Goal: Entertainment & Leisure: Consume media (video, audio)

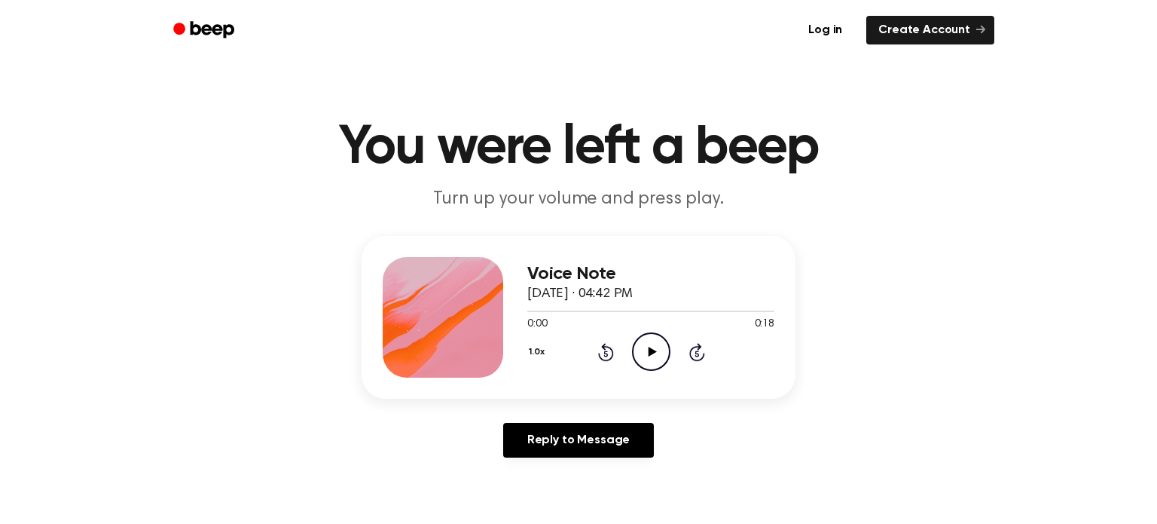
click at [645, 343] on icon "Play Audio" at bounding box center [651, 351] width 38 height 38
click at [658, 347] on icon "Pause Audio" at bounding box center [651, 351] width 38 height 38
click at [658, 347] on icon "Play Audio" at bounding box center [651, 351] width 38 height 38
click at [602, 350] on icon "Rewind 5 seconds" at bounding box center [605, 352] width 17 height 20
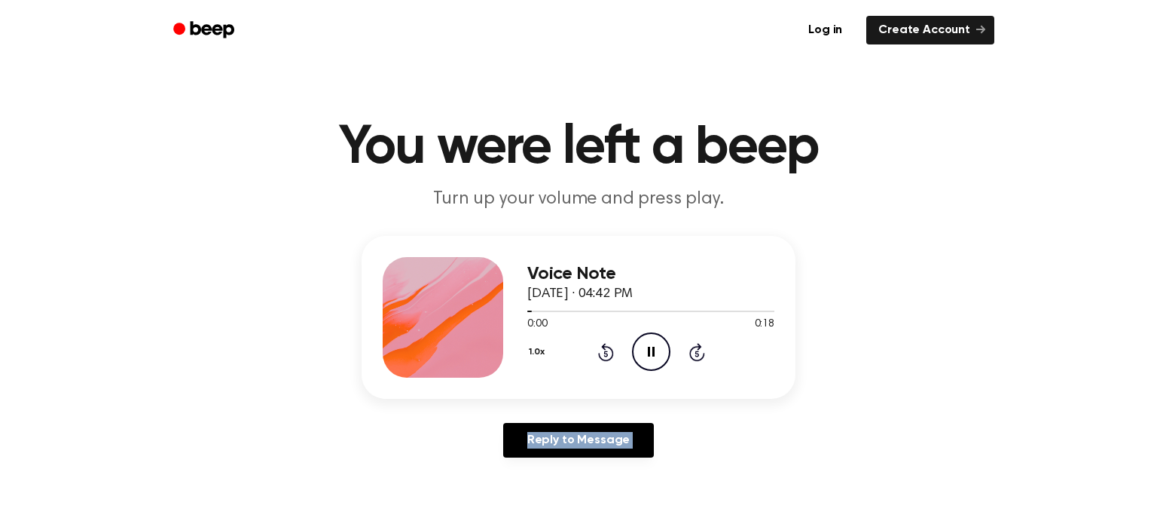
click at [602, 350] on icon "Rewind 5 seconds" at bounding box center [605, 352] width 17 height 20
click at [605, 353] on icon "Rewind 5 seconds" at bounding box center [605, 352] width 17 height 20
click at [605, 353] on icon at bounding box center [605, 353] width 4 height 6
click at [639, 347] on icon "Pause Audio" at bounding box center [651, 351] width 38 height 38
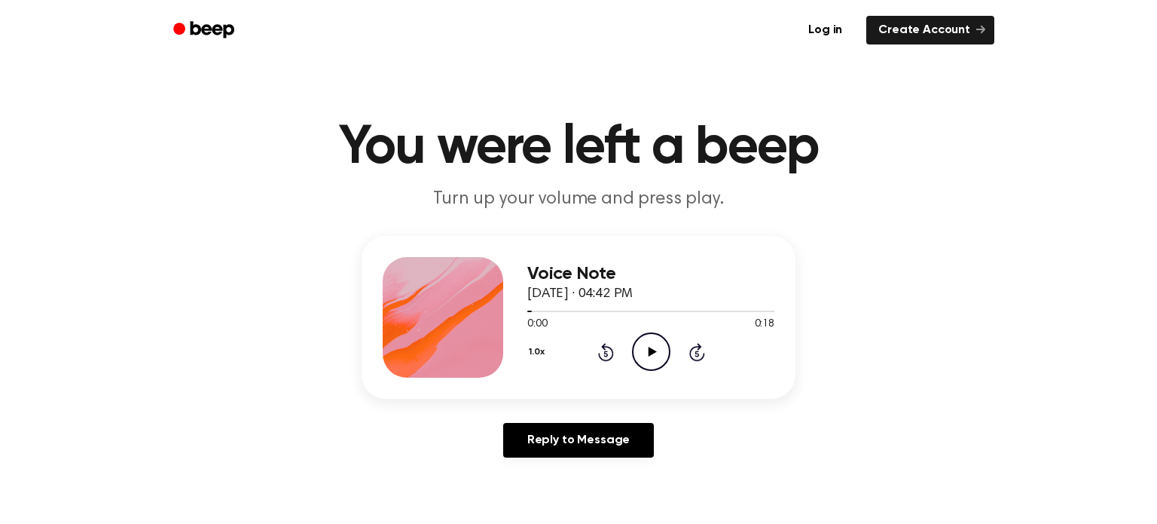
click at [645, 347] on icon "Play Audio" at bounding box center [651, 351] width 38 height 38
click at [644, 339] on icon "Play Audio" at bounding box center [651, 351] width 38 height 38
click at [652, 350] on icon at bounding box center [652, 352] width 8 height 10
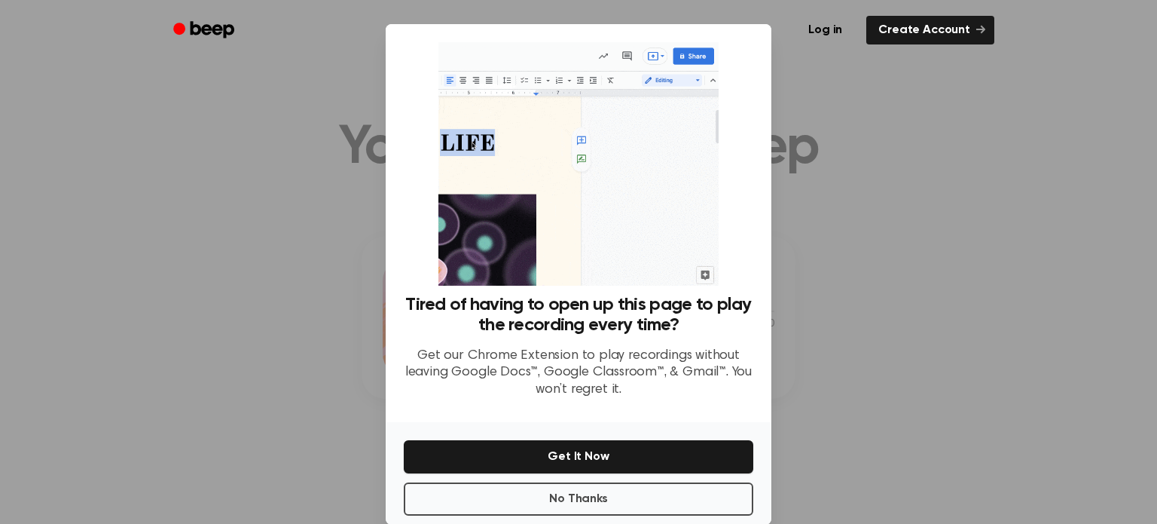
click at [988, 308] on div at bounding box center [578, 262] width 1157 height 524
click at [965, 483] on div at bounding box center [578, 262] width 1157 height 524
click at [924, 379] on div at bounding box center [578, 262] width 1157 height 524
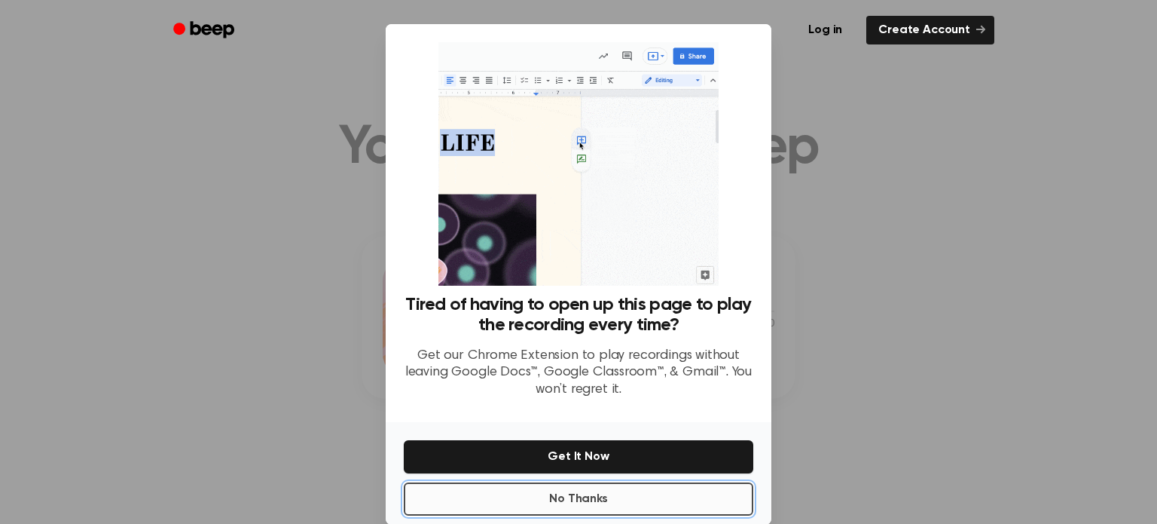
click at [689, 489] on button "No Thanks" at bounding box center [579, 498] width 350 height 33
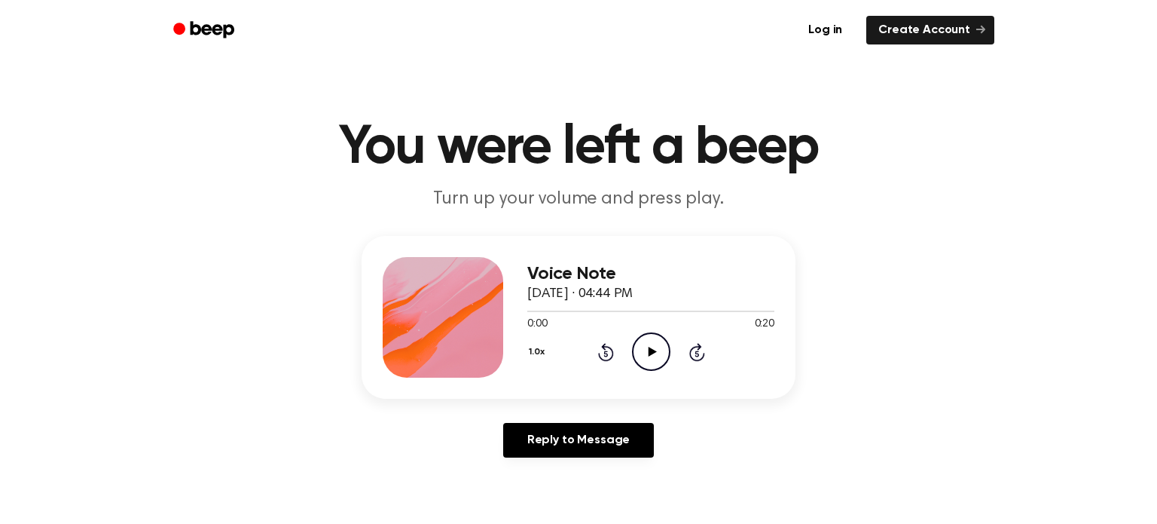
click at [654, 347] on icon "Play Audio" at bounding box center [651, 351] width 38 height 38
click at [605, 344] on icon at bounding box center [606, 352] width 16 height 18
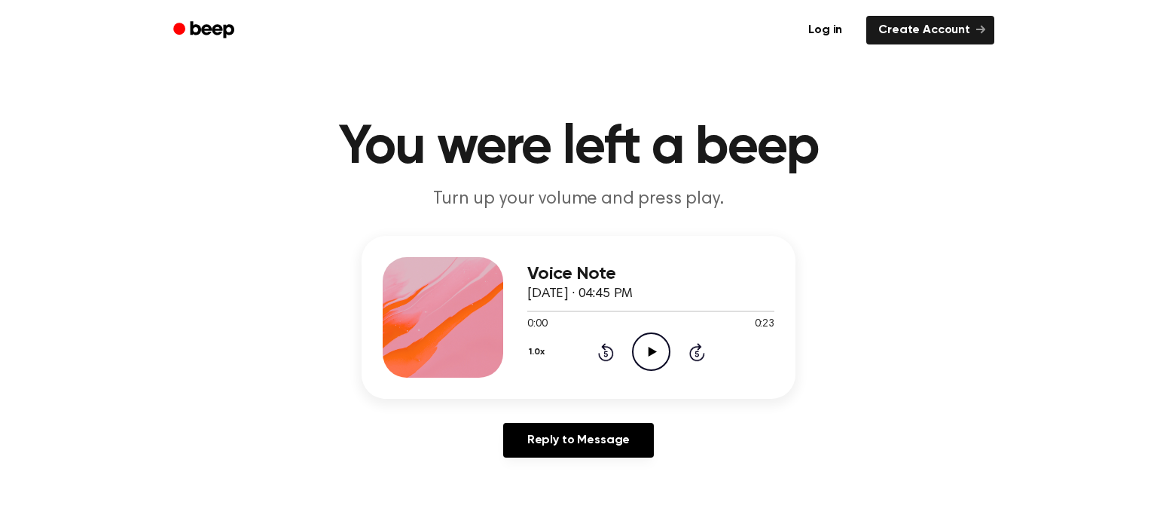
click at [651, 350] on icon at bounding box center [652, 352] width 8 height 10
click at [649, 352] on icon at bounding box center [652, 352] width 8 height 10
click at [646, 353] on icon "Play Audio" at bounding box center [651, 351] width 38 height 38
click at [609, 347] on icon at bounding box center [606, 352] width 16 height 18
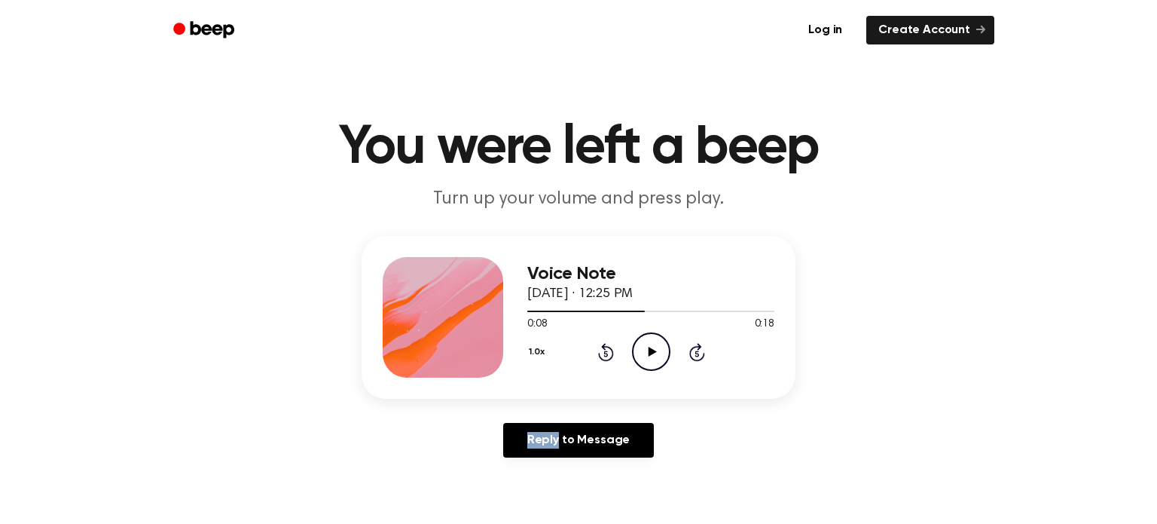
click at [609, 347] on icon at bounding box center [606, 352] width 16 height 18
click at [658, 354] on icon "Play Audio" at bounding box center [651, 351] width 38 height 38
click at [658, 352] on icon "Play Audio" at bounding box center [651, 351] width 38 height 38
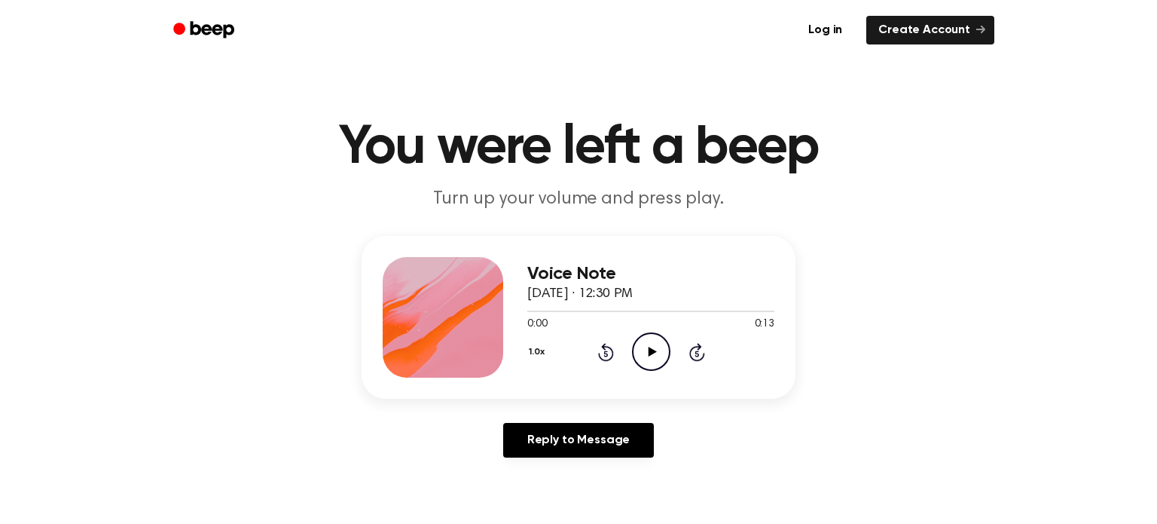
click at [646, 343] on icon "Play Audio" at bounding box center [651, 351] width 38 height 38
click at [650, 350] on icon at bounding box center [652, 352] width 8 height 10
click at [609, 351] on icon "Rewind 5 seconds" at bounding box center [605, 352] width 17 height 20
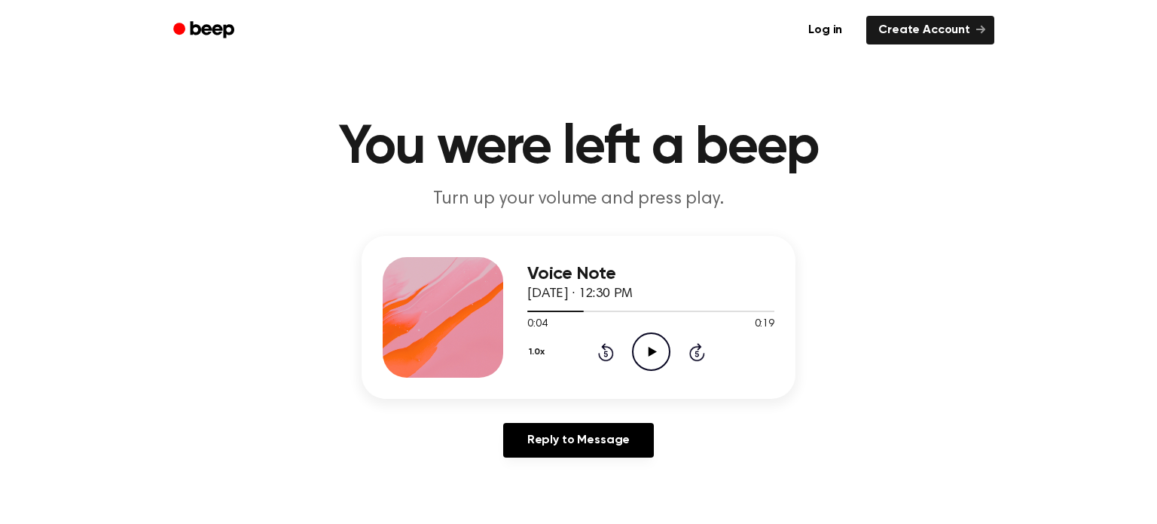
click at [609, 351] on icon "Rewind 5 seconds" at bounding box center [605, 352] width 17 height 20
click at [652, 343] on icon "Play Audio" at bounding box center [651, 351] width 38 height 38
click at [530, 311] on div at bounding box center [636, 311] width 218 height 2
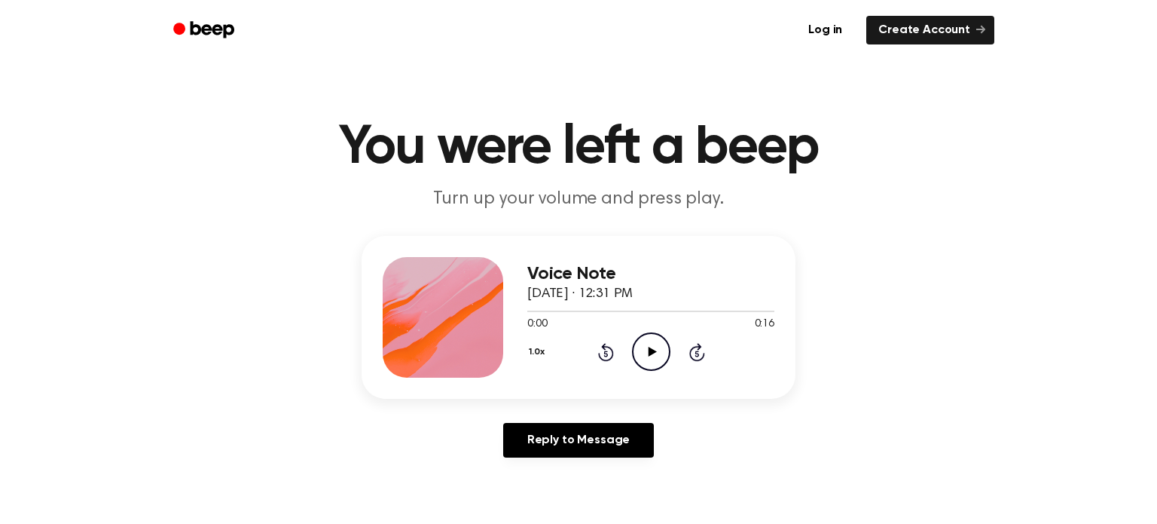
click at [649, 350] on icon at bounding box center [652, 352] width 8 height 10
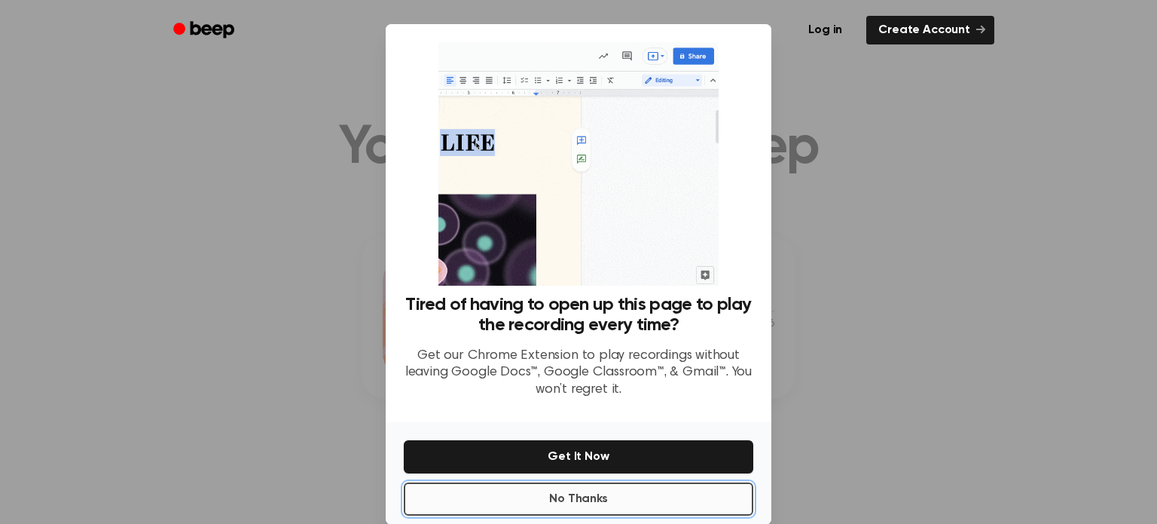
click at [686, 493] on button "No Thanks" at bounding box center [579, 498] width 350 height 33
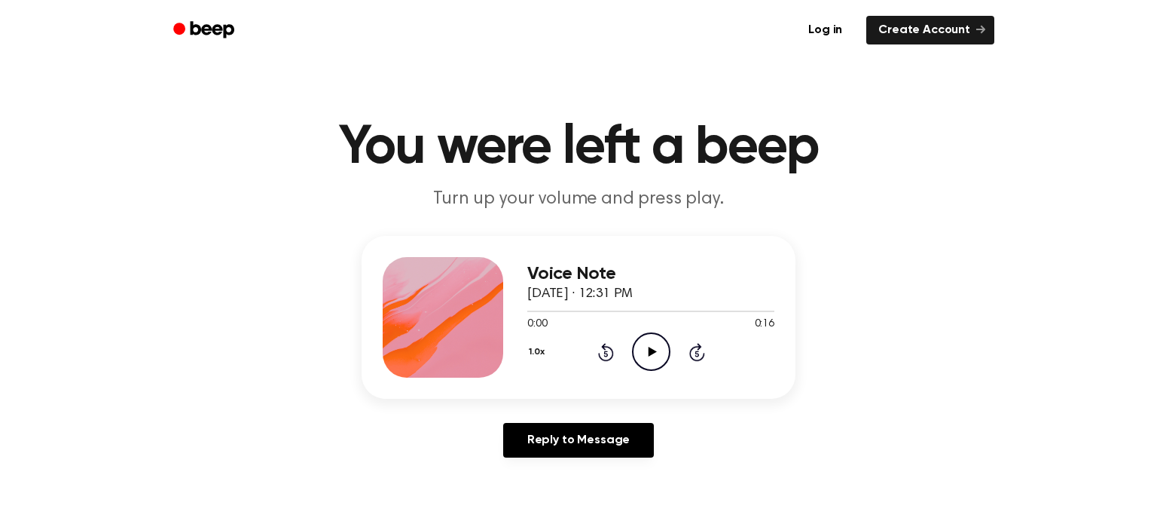
click at [648, 346] on icon "Play Audio" at bounding box center [651, 351] width 38 height 38
click at [530, 311] on div at bounding box center [650, 311] width 247 height 2
click at [656, 344] on icon "Play Audio" at bounding box center [651, 351] width 38 height 38
click at [530, 309] on div at bounding box center [650, 310] width 247 height 12
click at [655, 346] on icon "Play Audio" at bounding box center [651, 351] width 38 height 38
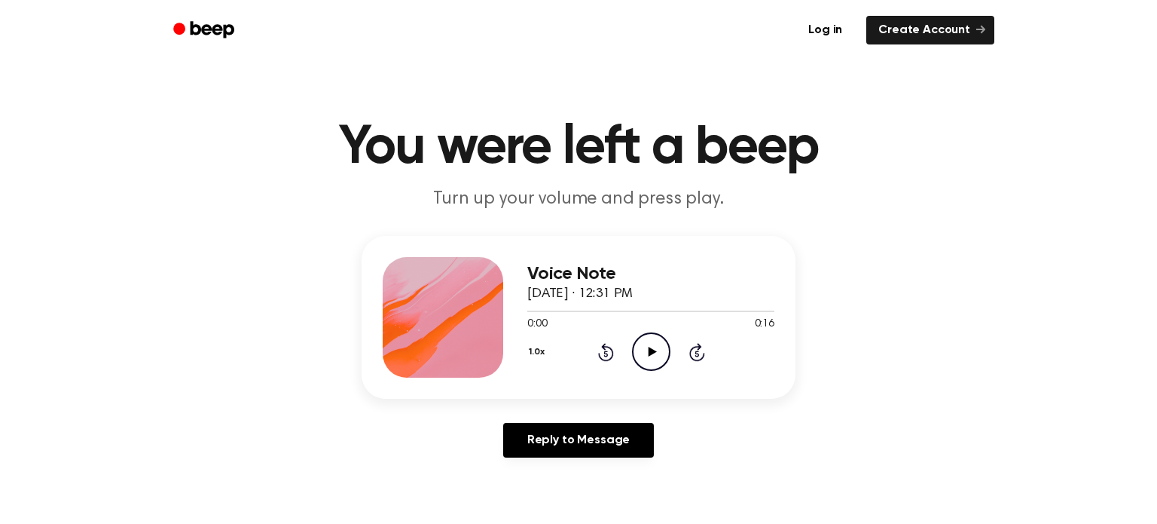
click at [649, 350] on icon at bounding box center [652, 352] width 8 height 10
click at [649, 348] on icon at bounding box center [652, 352] width 8 height 10
click at [648, 344] on icon "Play Audio" at bounding box center [651, 351] width 38 height 38
click at [649, 349] on icon at bounding box center [652, 352] width 8 height 10
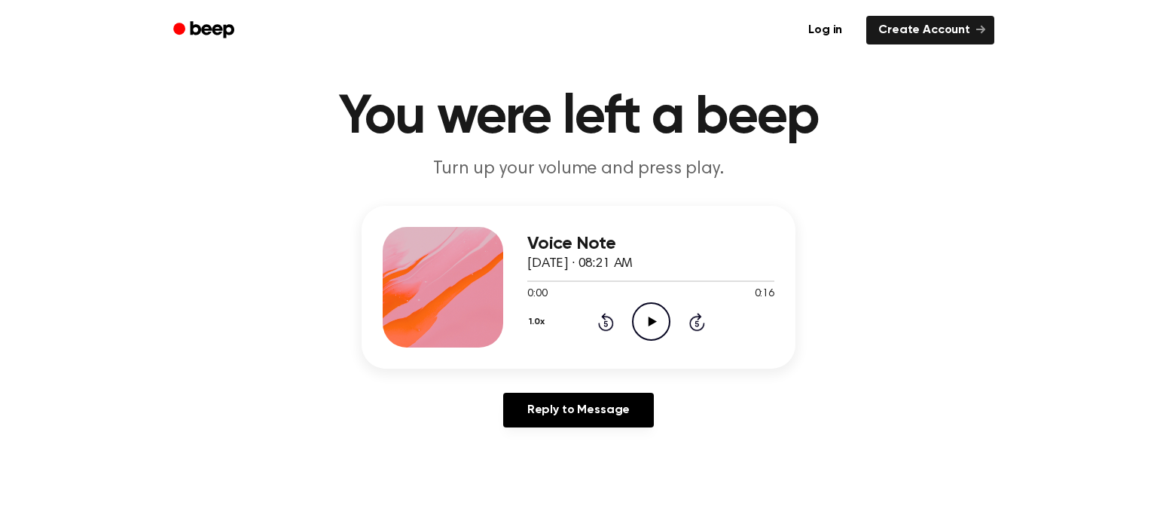
click at [650, 314] on icon "Play Audio" at bounding box center [651, 321] width 38 height 38
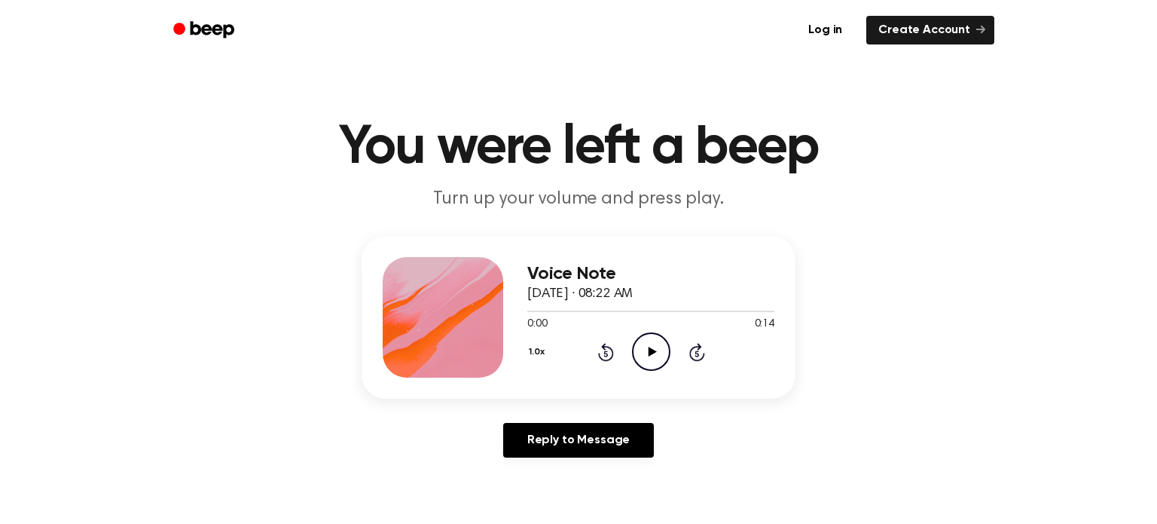
click at [651, 352] on icon at bounding box center [652, 352] width 8 height 10
click at [652, 344] on icon "Play Audio" at bounding box center [651, 351] width 38 height 38
click at [658, 350] on icon "Play Audio" at bounding box center [651, 351] width 38 height 38
click at [654, 347] on icon "Play Audio" at bounding box center [651, 351] width 38 height 38
click at [648, 349] on icon at bounding box center [652, 352] width 8 height 10
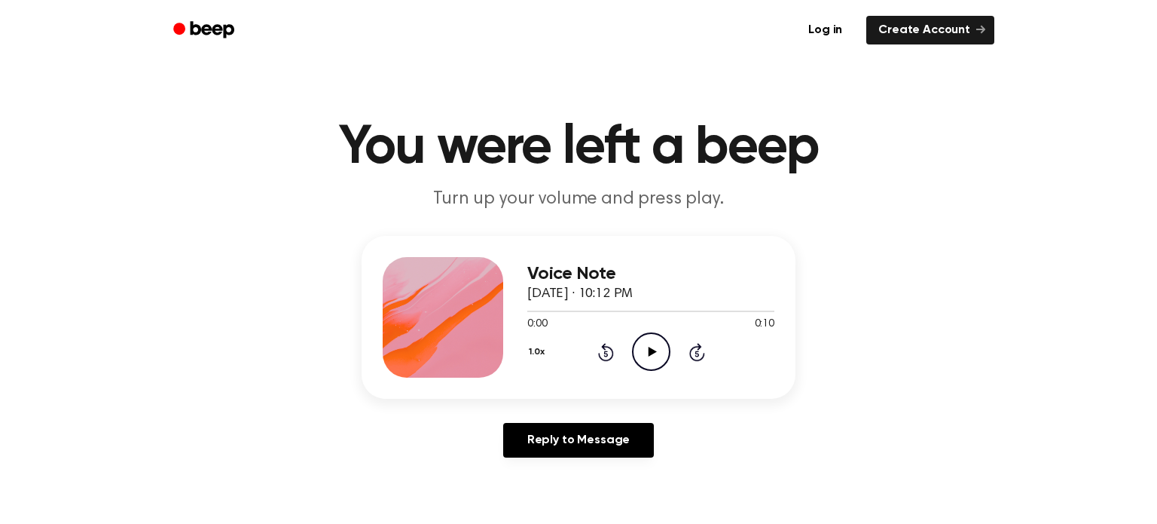
click at [652, 358] on icon "Play Audio" at bounding box center [651, 351] width 38 height 38
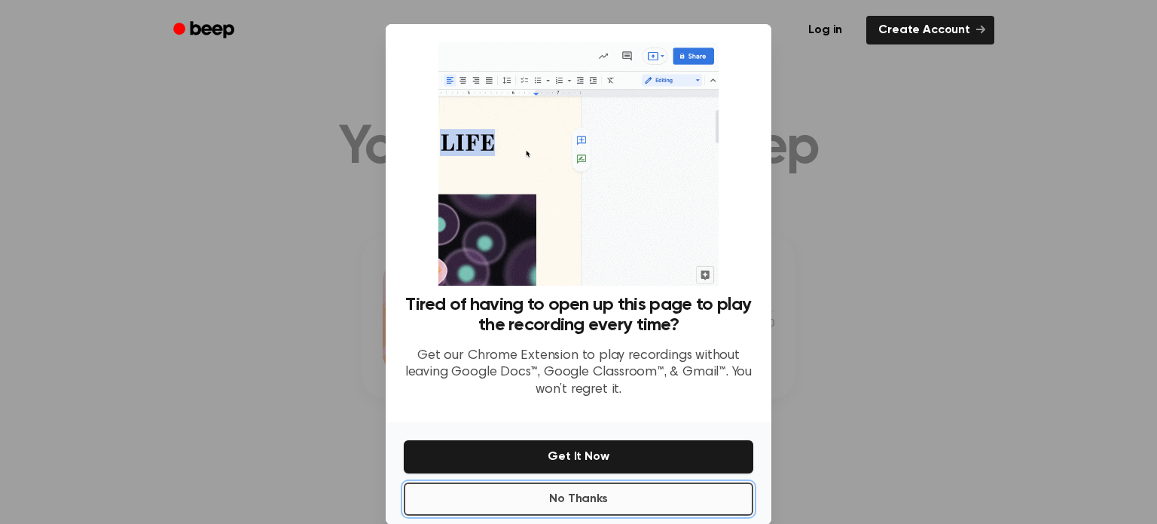
click at [692, 500] on button "No Thanks" at bounding box center [579, 498] width 350 height 33
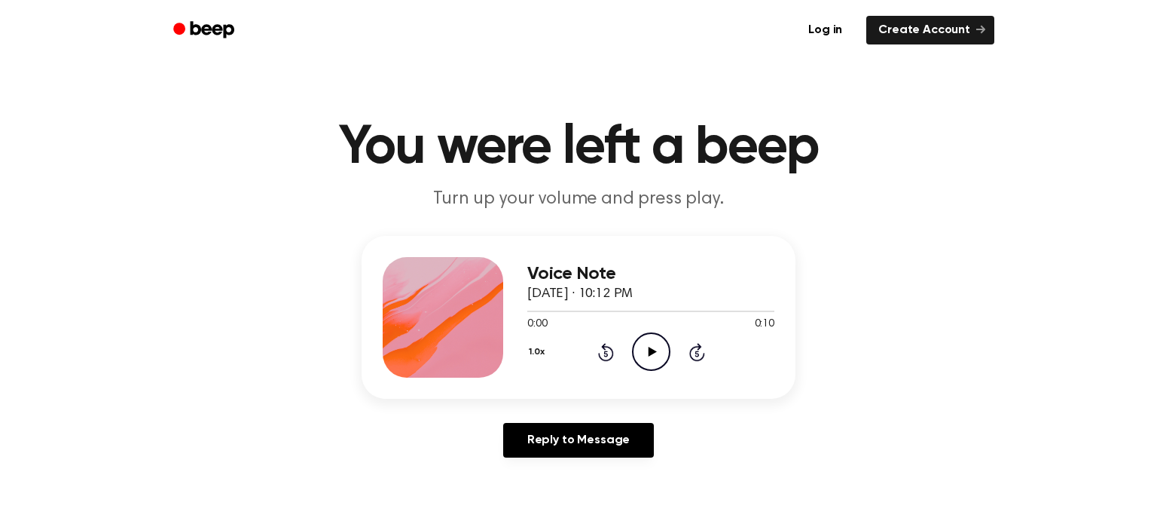
click at [646, 345] on icon "Play Audio" at bounding box center [651, 351] width 38 height 38
click at [649, 346] on icon "Play Audio" at bounding box center [651, 351] width 38 height 38
click at [649, 337] on icon "Play Audio" at bounding box center [651, 351] width 38 height 38
click at [641, 348] on icon "Play Audio" at bounding box center [651, 351] width 38 height 38
click at [656, 347] on icon "Play Audio" at bounding box center [651, 351] width 38 height 38
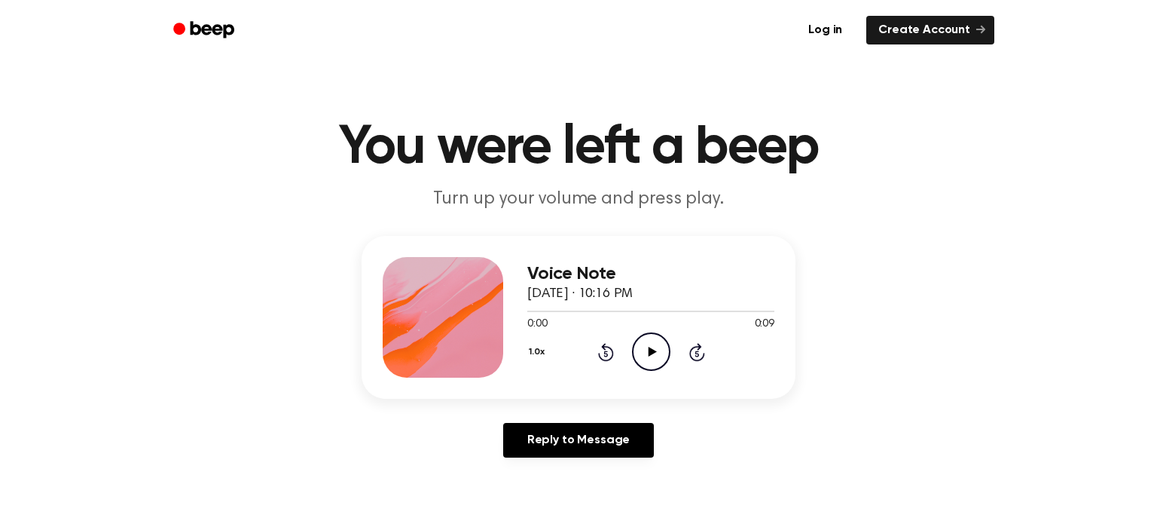
click at [657, 350] on icon "Play Audio" at bounding box center [651, 351] width 38 height 38
click at [642, 348] on icon "Play Audio" at bounding box center [651, 351] width 38 height 38
click at [649, 346] on icon "Play Audio" at bounding box center [651, 351] width 38 height 38
click at [652, 355] on icon "Play Audio" at bounding box center [651, 351] width 38 height 38
click at [652, 354] on icon at bounding box center [651, 352] width 7 height 10
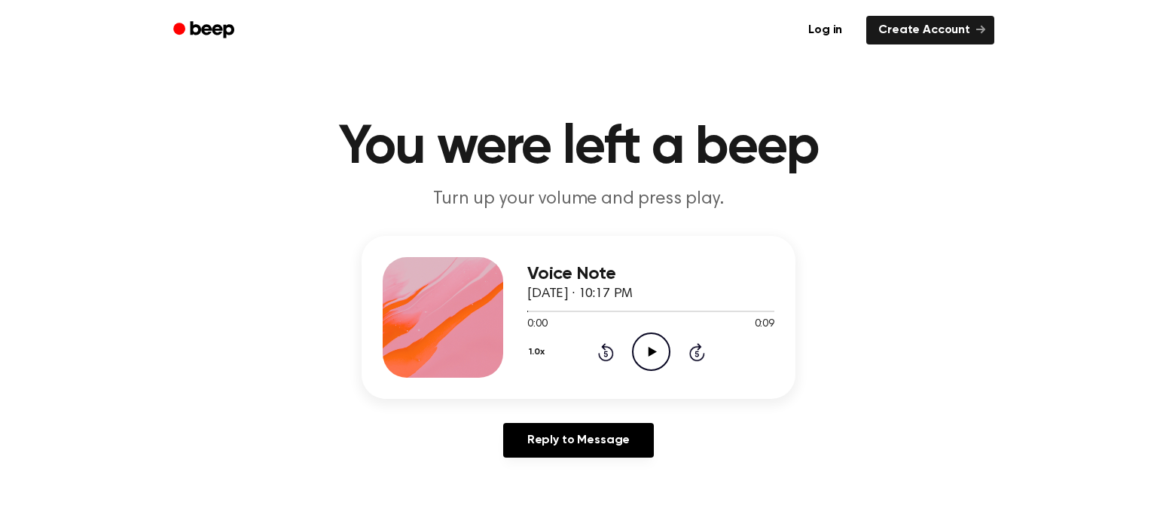
click at [648, 355] on icon "Play Audio" at bounding box center [651, 351] width 38 height 38
click at [654, 354] on icon "Play Audio" at bounding box center [651, 351] width 38 height 38
click at [653, 350] on icon "Play Audio" at bounding box center [651, 351] width 38 height 38
click at [719, 308] on div at bounding box center [650, 310] width 247 height 12
click at [646, 349] on icon "Play Audio" at bounding box center [651, 351] width 38 height 38
